Goal: Task Accomplishment & Management: Use online tool/utility

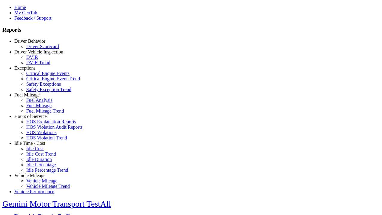
click at [34, 119] on link "Hours of Service" at bounding box center [30, 116] width 32 height 5
click at [39, 124] on link "HOS Explanation Reports" at bounding box center [51, 121] width 50 height 5
